Goal: Register for event/course

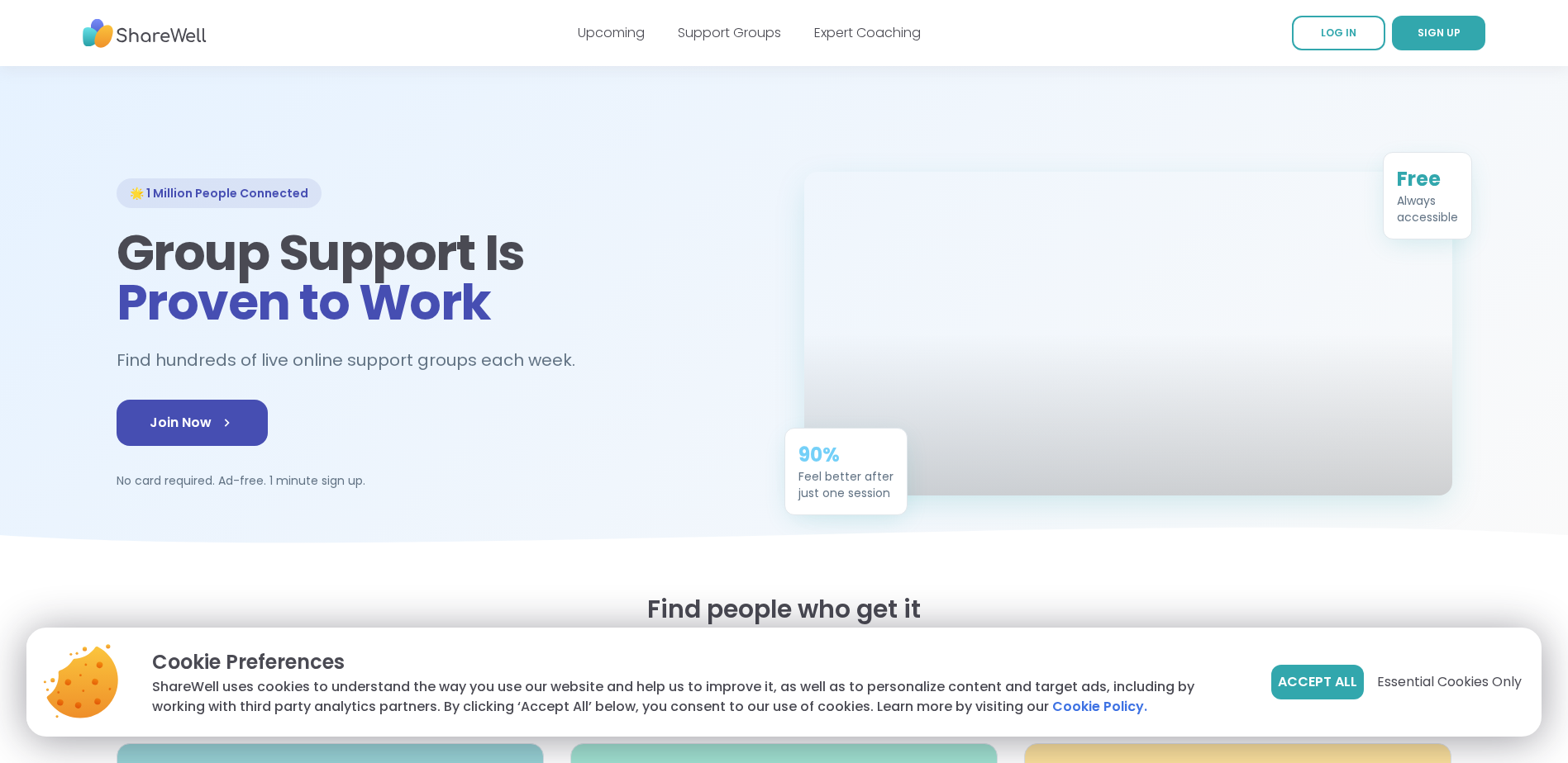
click at [1278, 673] on span "Accept All" at bounding box center [1317, 683] width 79 height 20
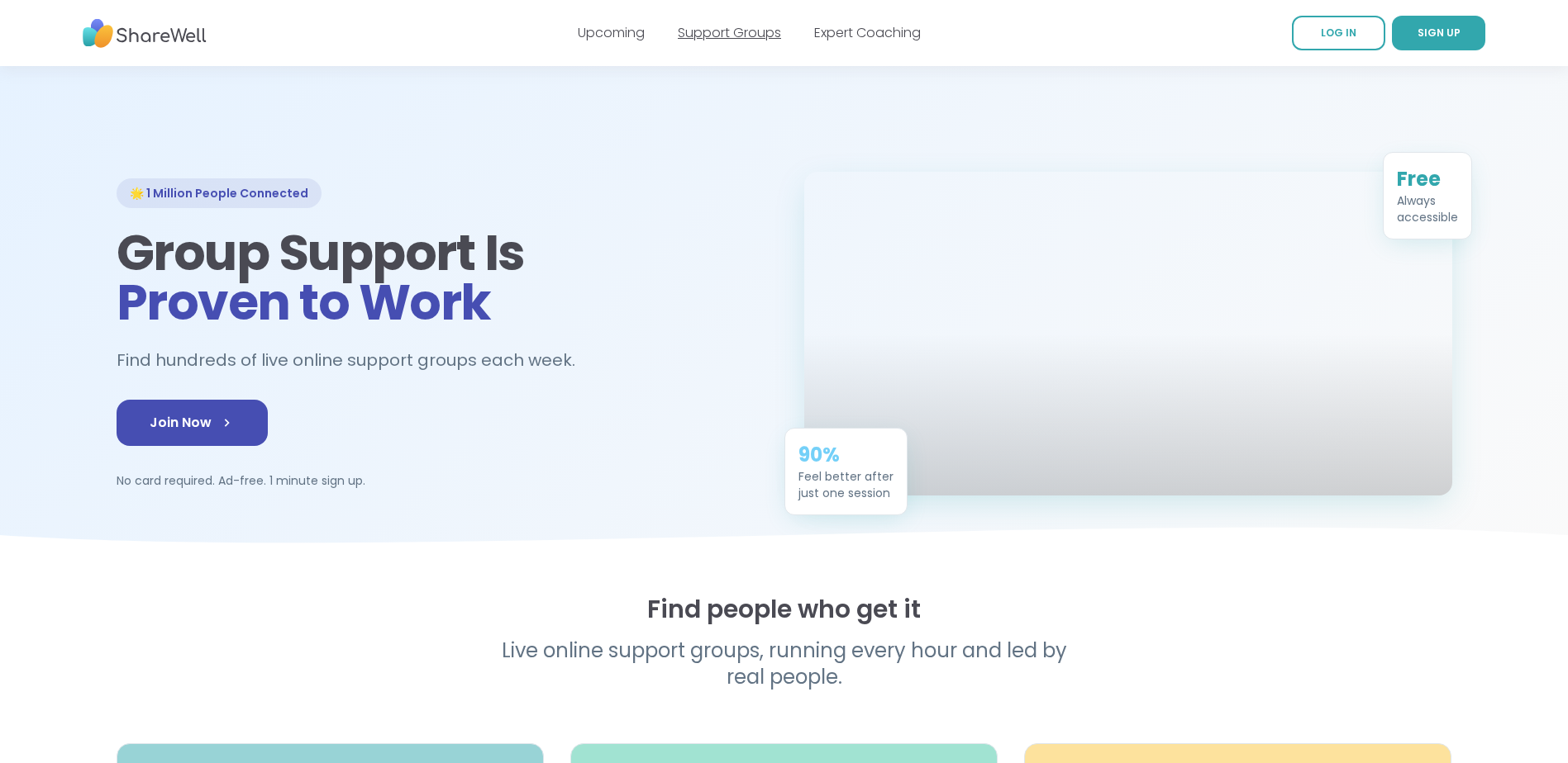
click at [747, 36] on link "Support Groups" at bounding box center [729, 32] width 103 height 19
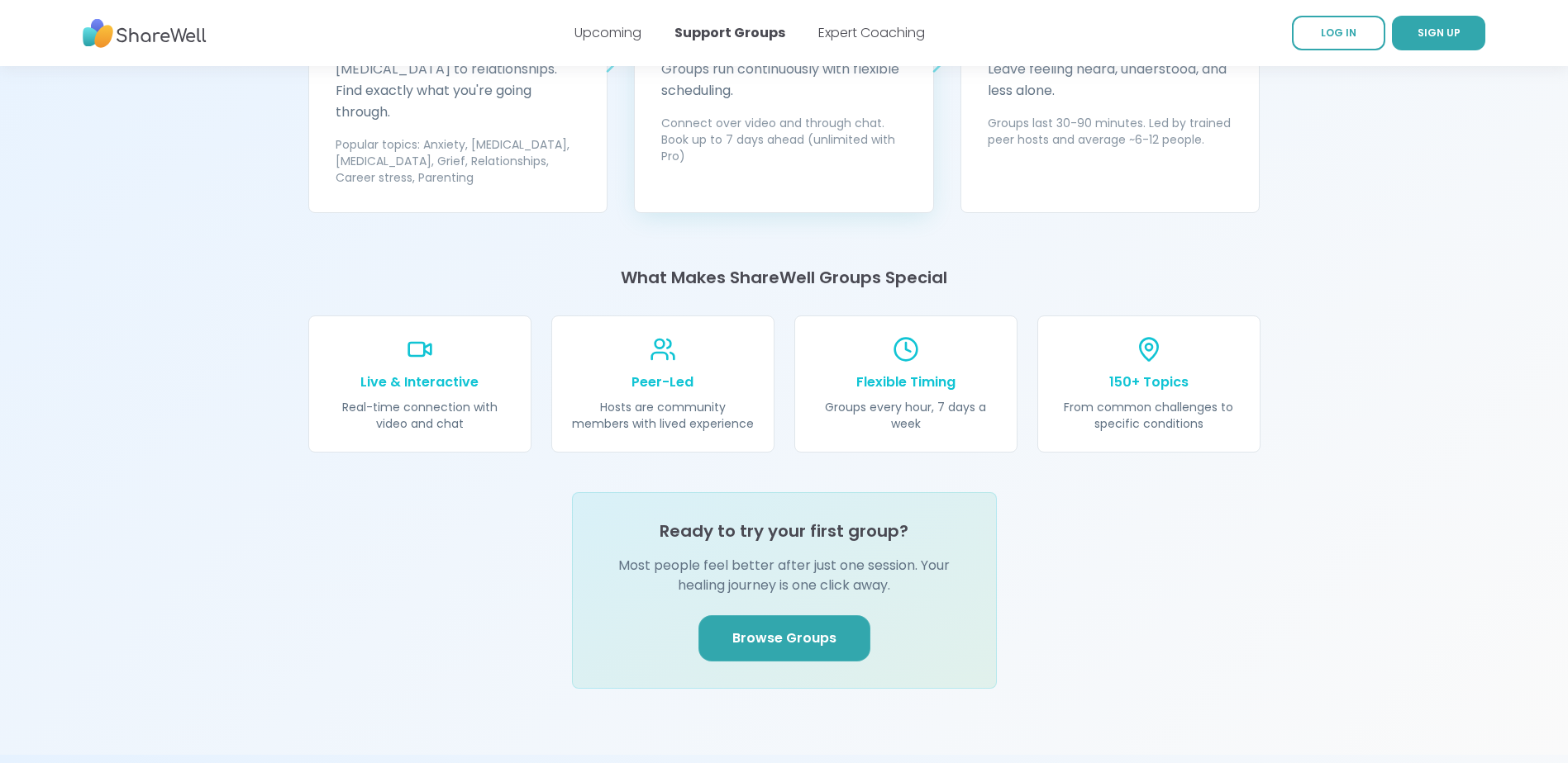
scroll to position [1653, 0]
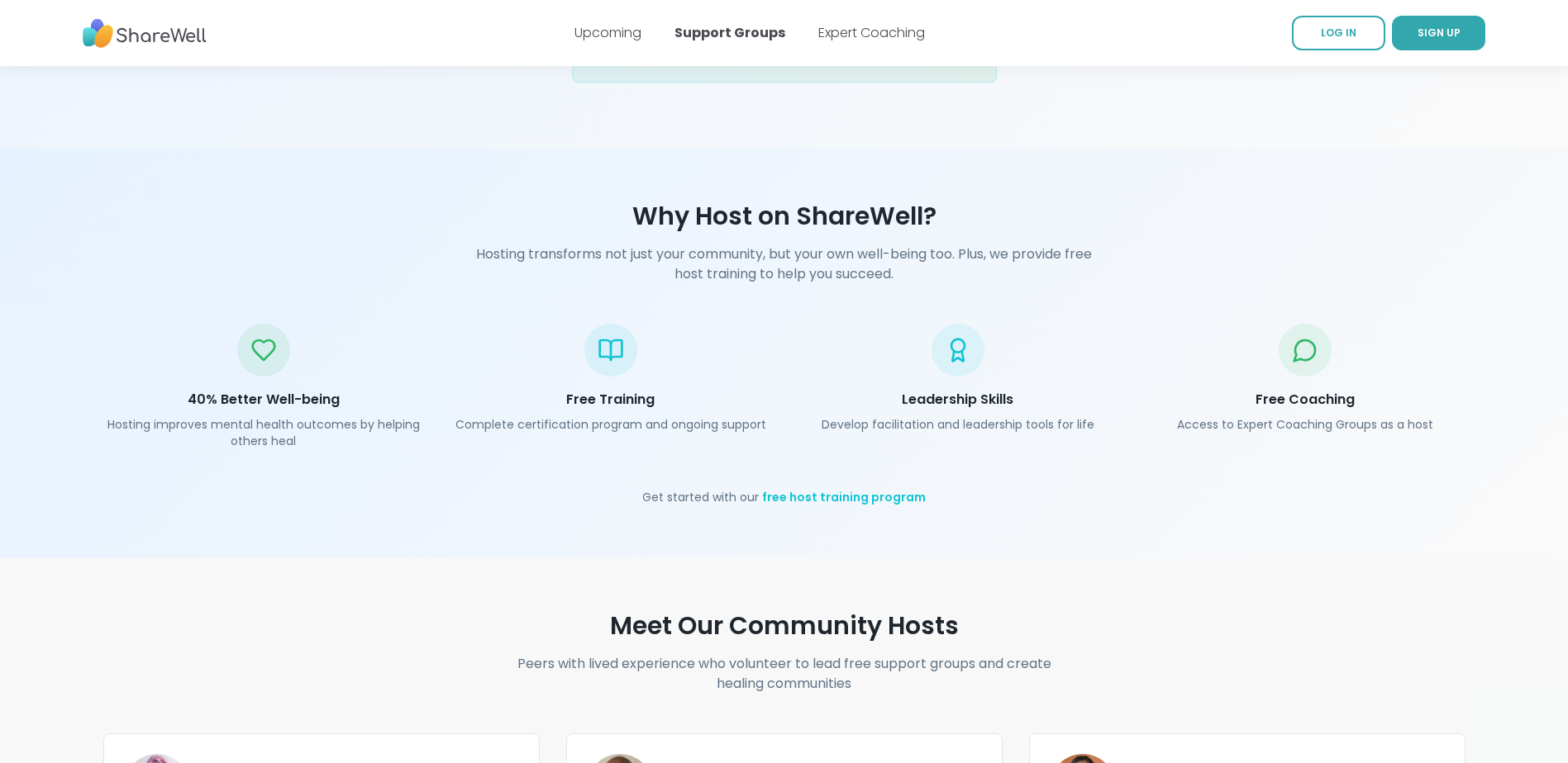
scroll to position [2258, 0]
click at [777, 40] on span "Browse Groups" at bounding box center [784, 30] width 104 height 20
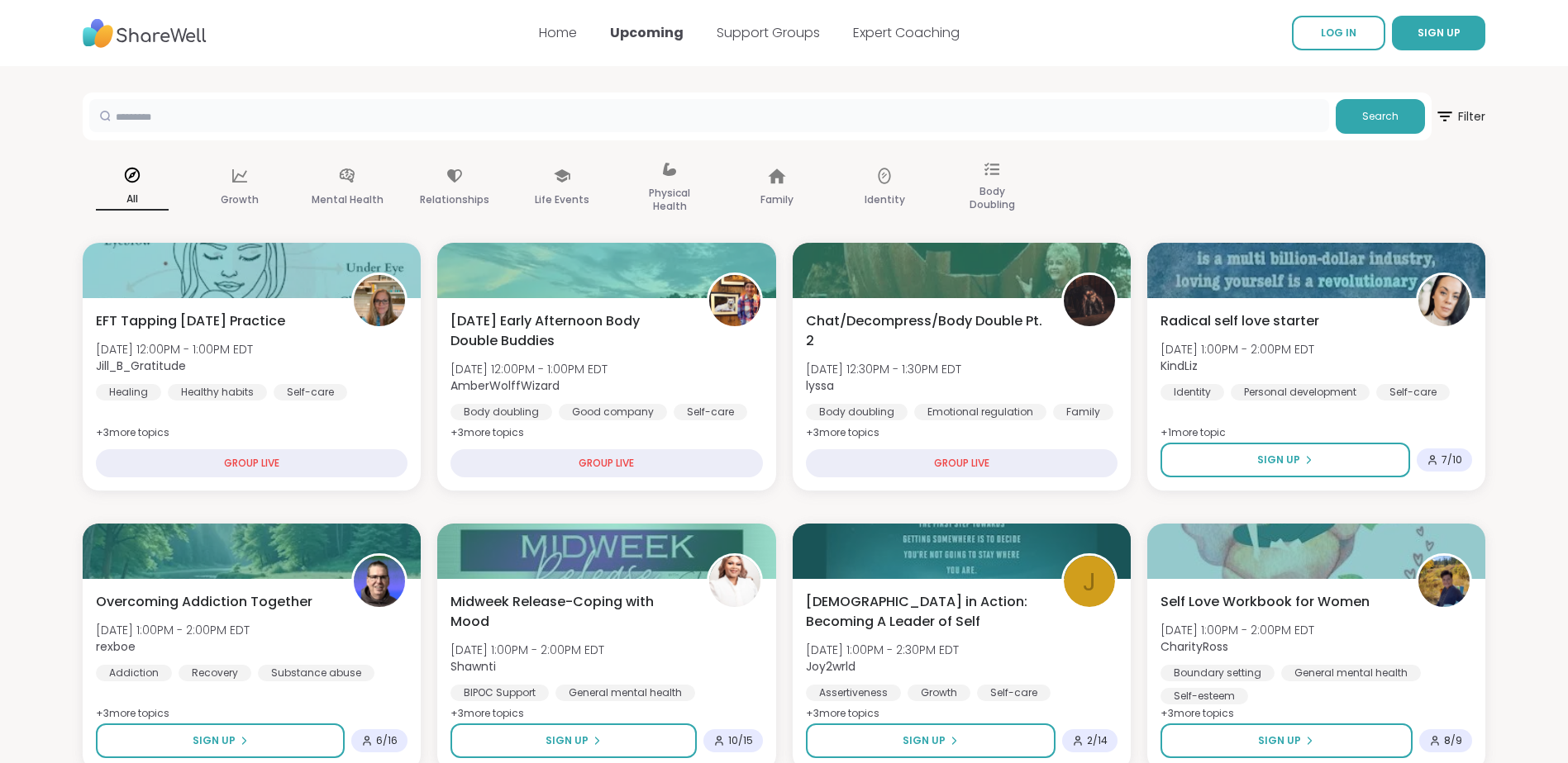
click at [1034, 132] on input "text" at bounding box center [708, 116] width 1239 height 33
type input "**********"
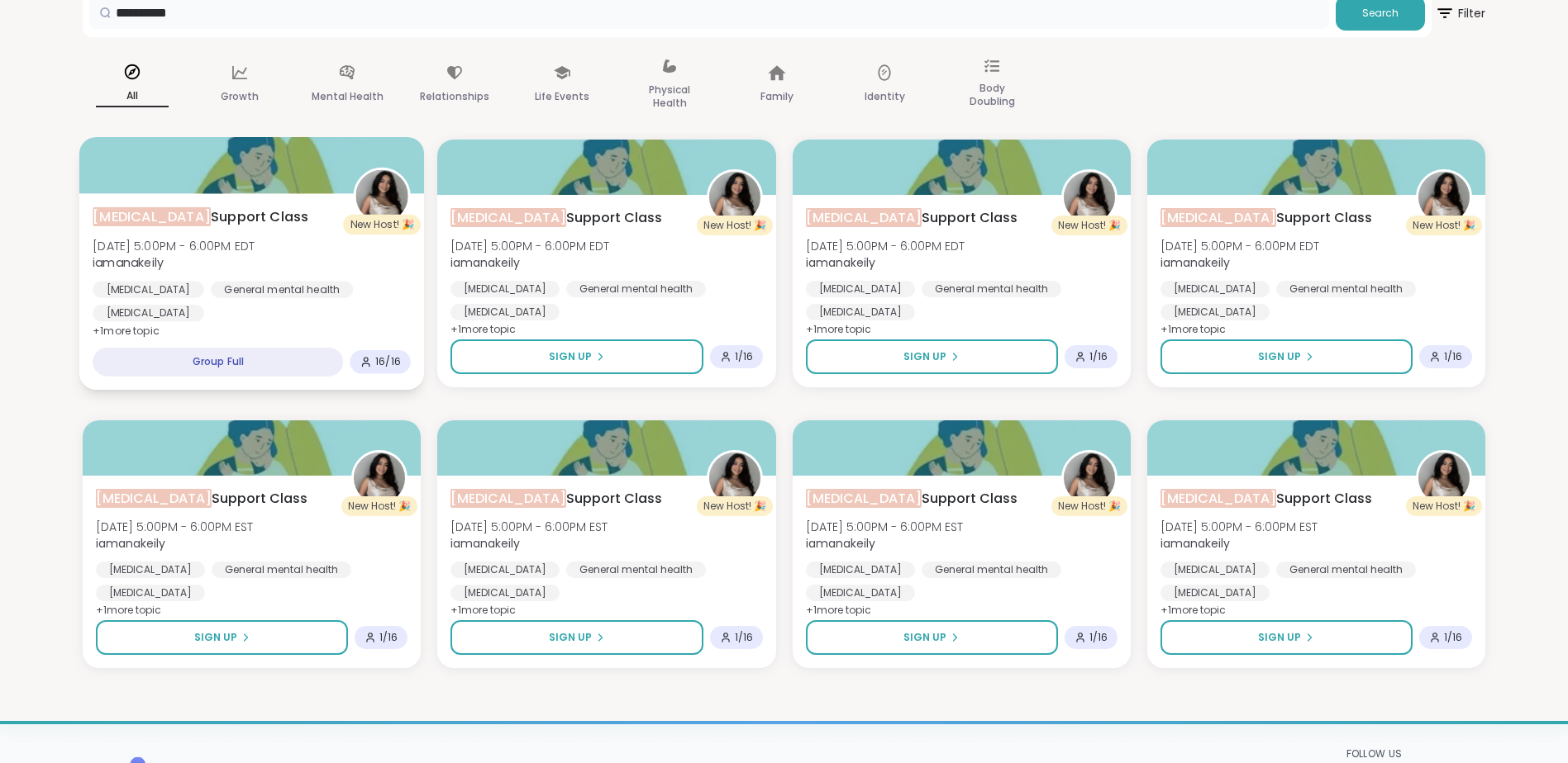
scroll to position [110, 0]
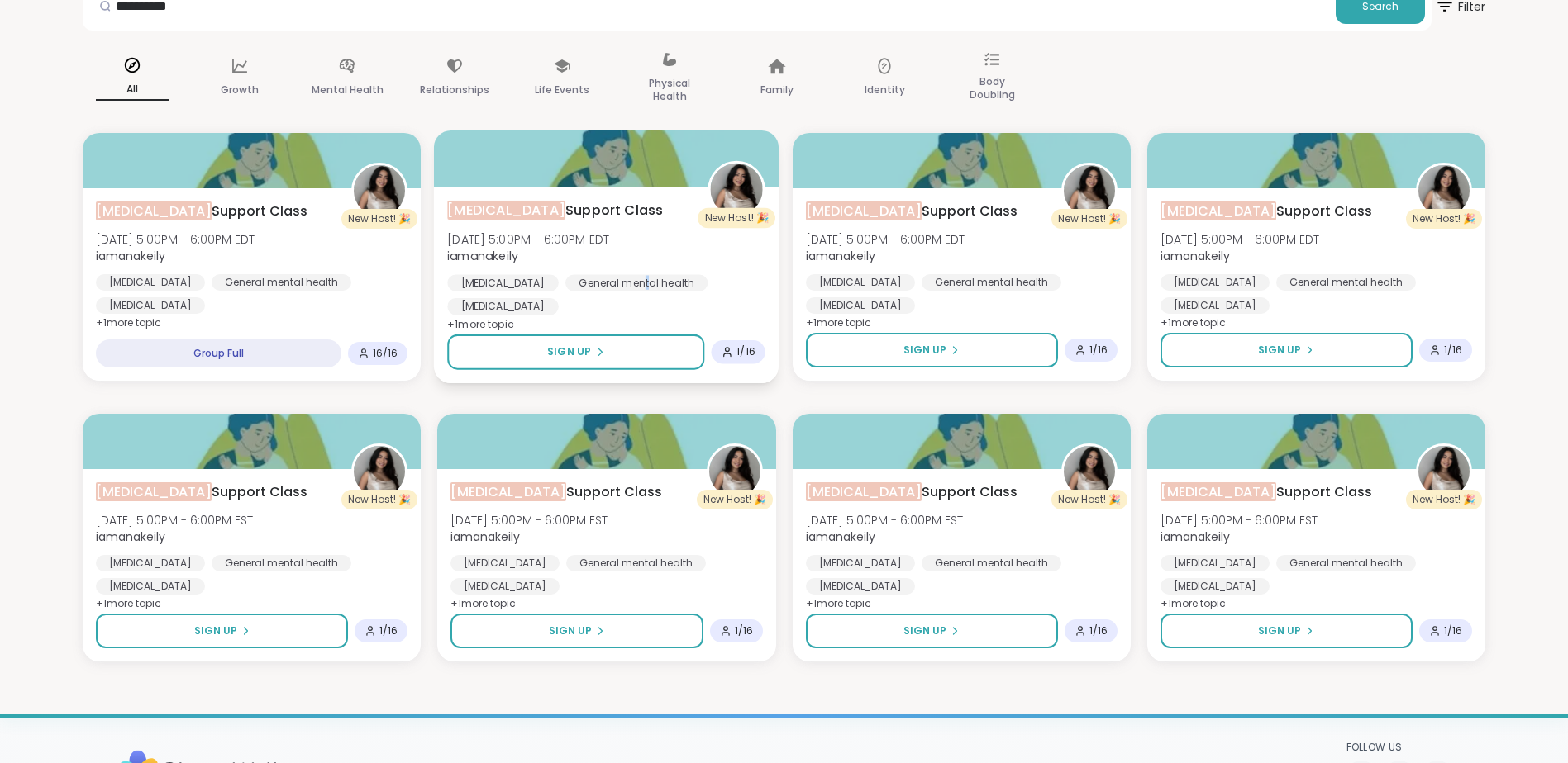
click at [677, 290] on div "General mental health" at bounding box center [636, 282] width 142 height 17
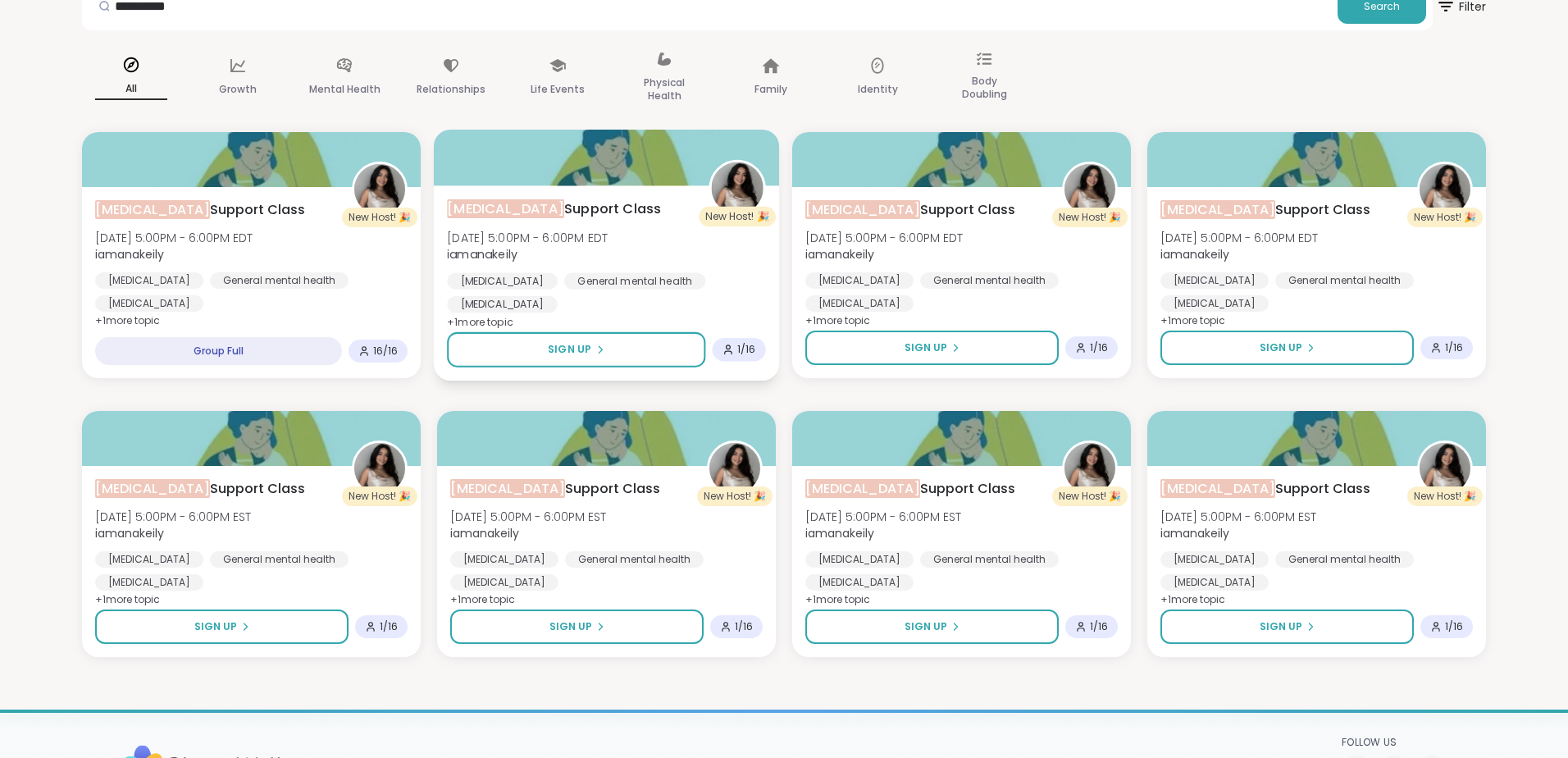
drag, startPoint x: 672, startPoint y: 325, endPoint x: 539, endPoint y: 191, distance: 188.8
click at [539, 185] on div at bounding box center [607, 157] width 346 height 56
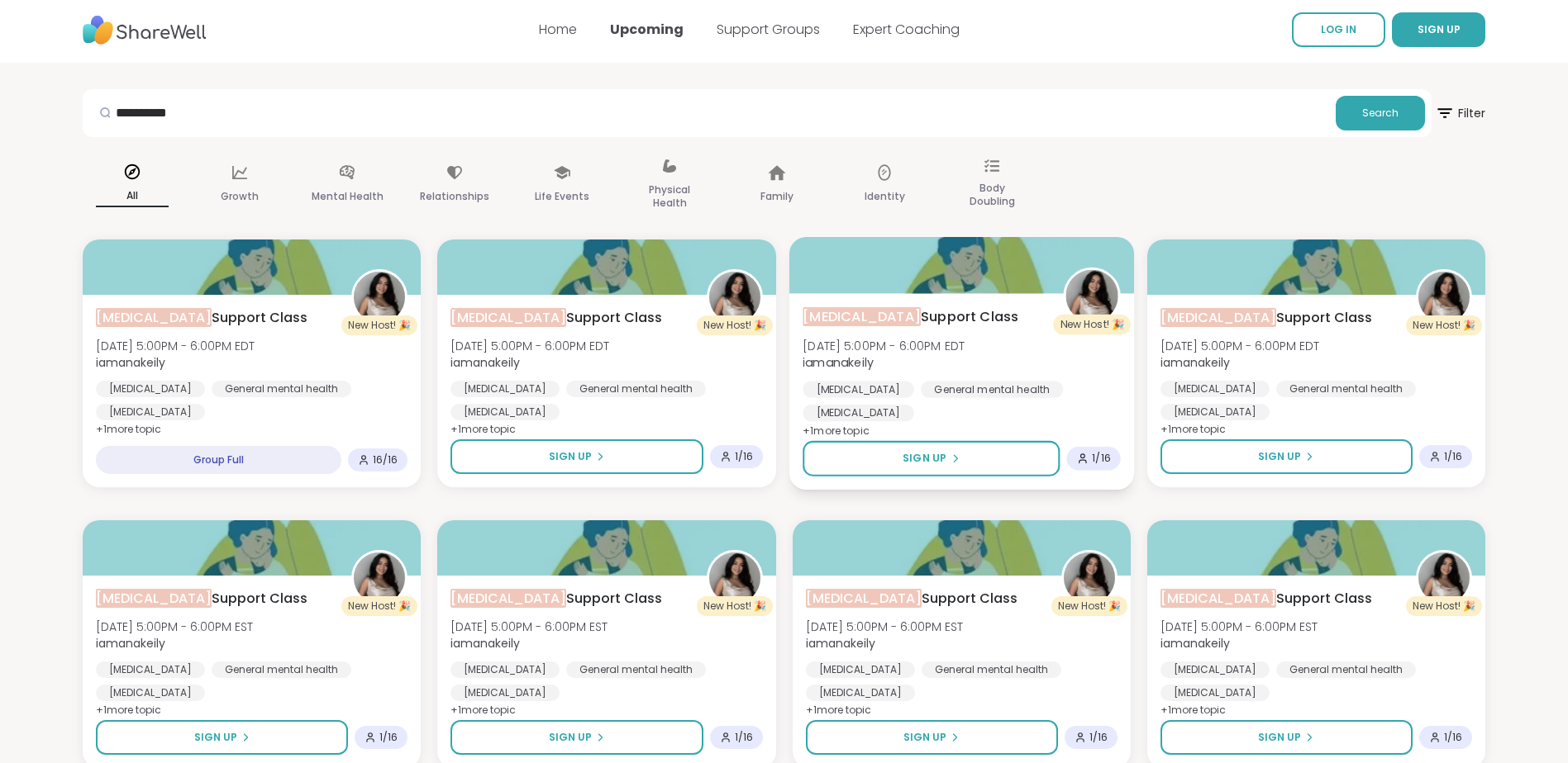
scroll to position [0, 0]
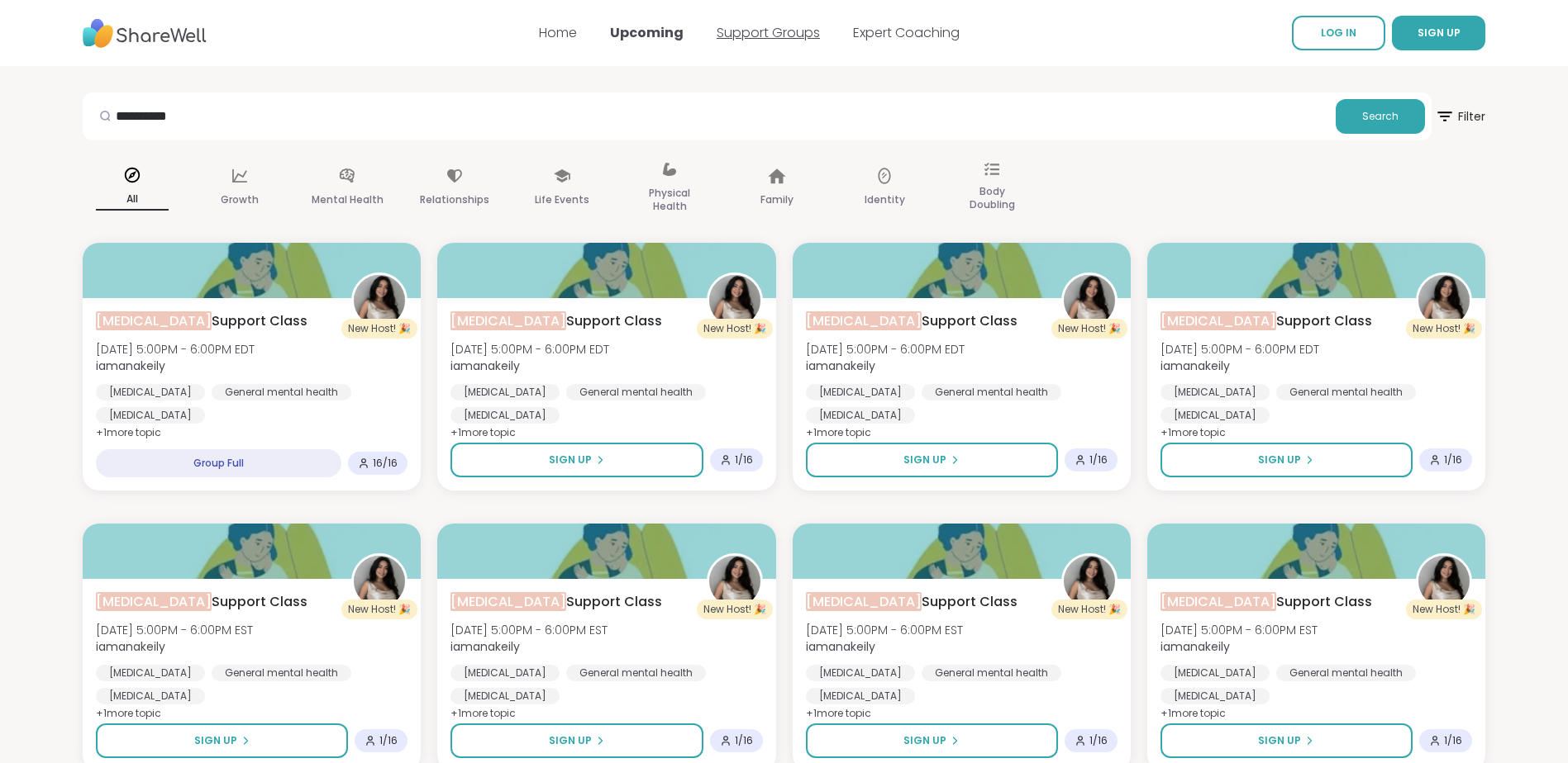
click at [810, 37] on link "Support Groups" at bounding box center [767, 32] width 103 height 19
